Goal: Task Accomplishment & Management: Manage account settings

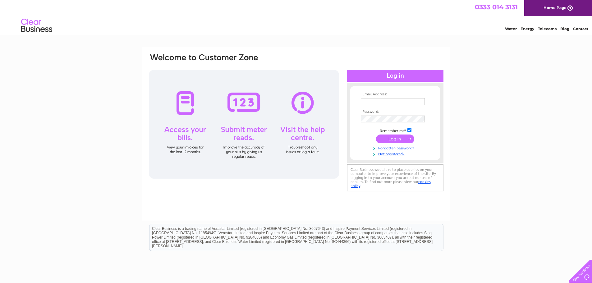
type input "invoices@motorfuelgroup.com"
click at [397, 138] on input "submit" at bounding box center [395, 139] width 38 height 9
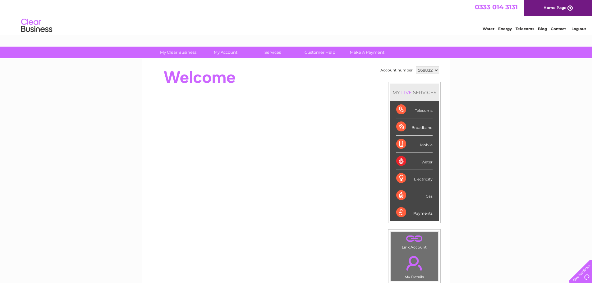
click at [432, 73] on select "569832 983440 988948" at bounding box center [427, 69] width 23 height 7
select select "983440"
click at [416, 66] on select "569832 983440 988948" at bounding box center [427, 69] width 23 height 7
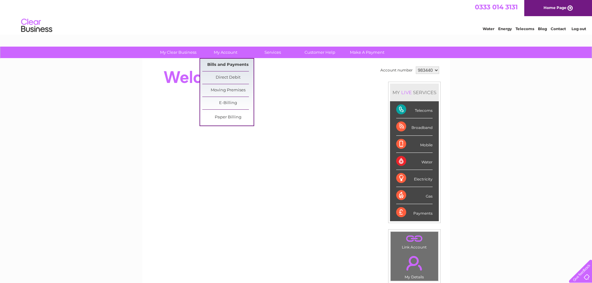
click at [226, 64] on link "Bills and Payments" at bounding box center [227, 65] width 51 height 12
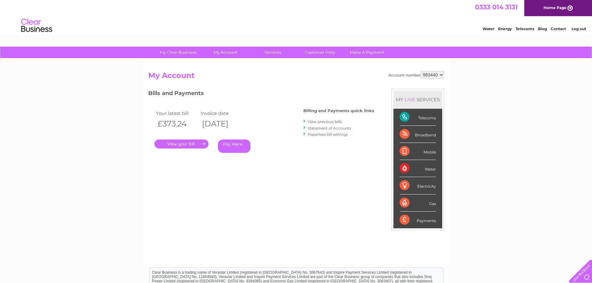
click at [187, 145] on link "." at bounding box center [181, 143] width 54 height 9
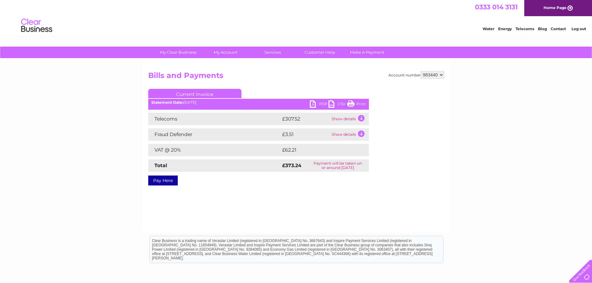
click at [318, 103] on link "PDF" at bounding box center [319, 104] width 19 height 9
